Goal: Task Accomplishment & Management: Use online tool/utility

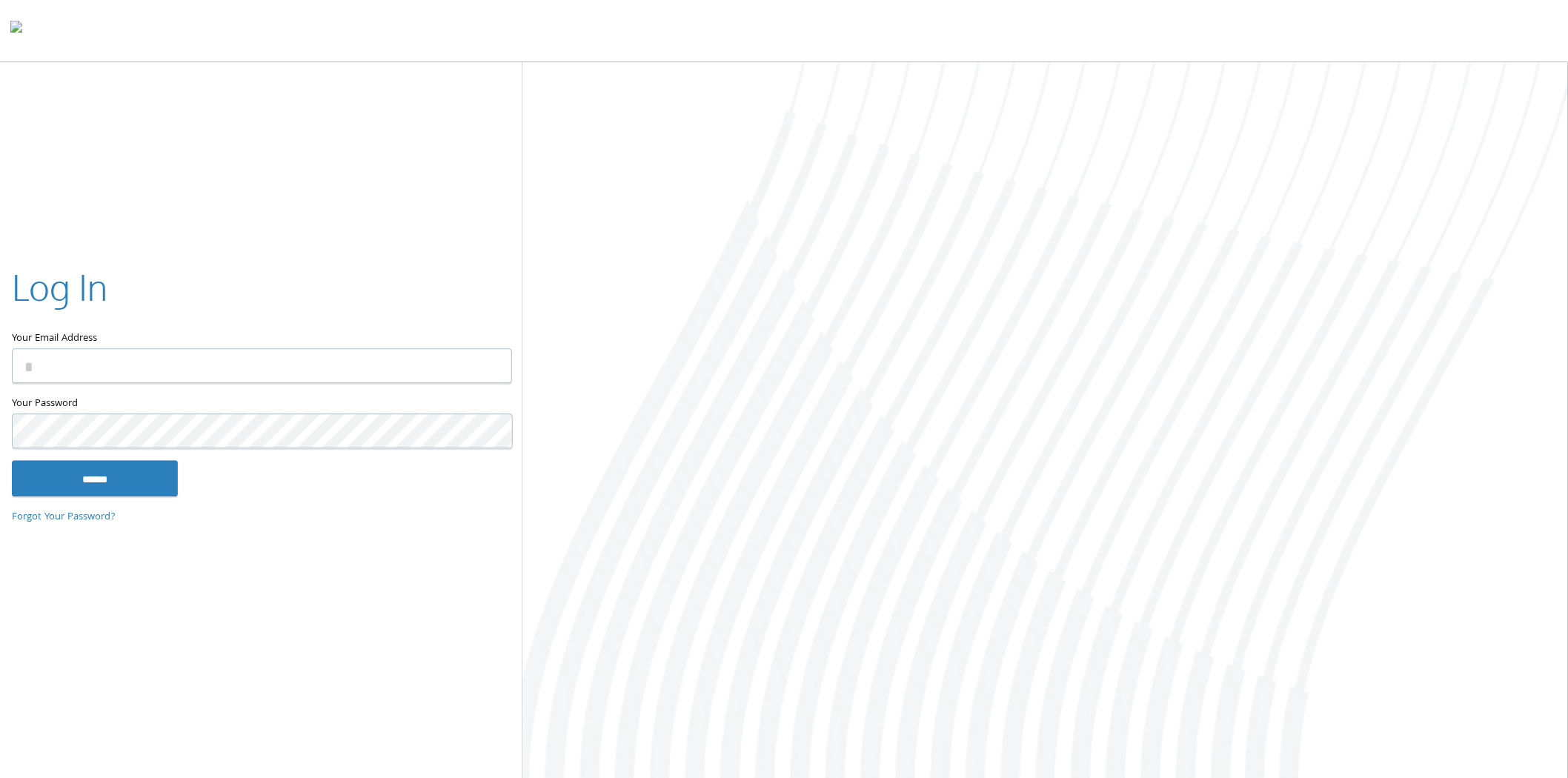
click at [405, 366] on input "Your Email Address" at bounding box center [262, 366] width 500 height 35
type input "**********"
click at [12, 461] on input "******" at bounding box center [95, 478] width 166 height 35
